Goal: Information Seeking & Learning: Learn about a topic

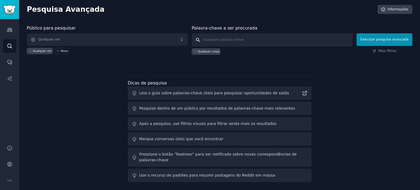
click at [231, 42] on input "text" at bounding box center [272, 39] width 161 height 13
type input "I"
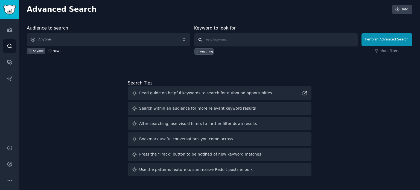
click at [240, 38] on input "text" at bounding box center [276, 39] width 164 height 13
paste input "INMIGRANTES"
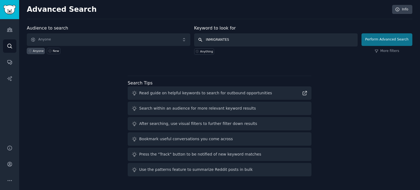
type input "INMIGRANTES"
click at [384, 39] on button "Perform Advanced Search" at bounding box center [387, 39] width 51 height 13
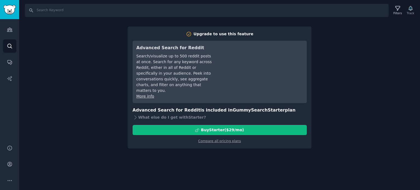
click at [345, 103] on div "Search Filters Track Upgrade to use this feature Advanced Search for Reddit Sea…" at bounding box center [219, 95] width 401 height 190
click at [98, 15] on input "Search" at bounding box center [207, 10] width 364 height 13
paste input "INMIGRANTES"
type input "INMIGRANTES"
click at [10, 46] on icon "Sidebar" at bounding box center [10, 46] width 6 height 6
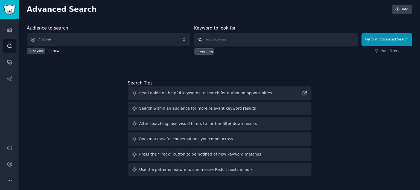
click at [230, 37] on input "text" at bounding box center [276, 39] width 164 height 13
paste input "INMIGRANTES"
type input "INMIGRANTES"
click button "Perform Advanced Search" at bounding box center [387, 39] width 51 height 13
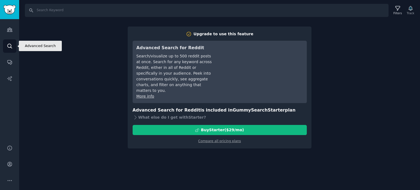
click at [11, 50] on link "Search" at bounding box center [9, 45] width 13 height 13
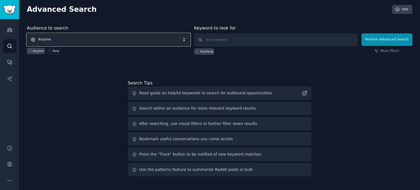
click at [73, 37] on span "Anyone" at bounding box center [109, 39] width 164 height 13
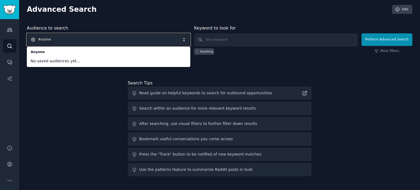
click at [77, 39] on span "Anyone" at bounding box center [109, 39] width 164 height 13
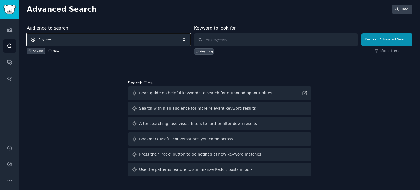
click at [77, 39] on span "Anyone" at bounding box center [109, 39] width 164 height 13
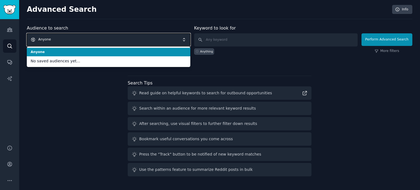
click at [77, 39] on span "Anyone" at bounding box center [109, 39] width 164 height 13
